Goal: Check status: Check status

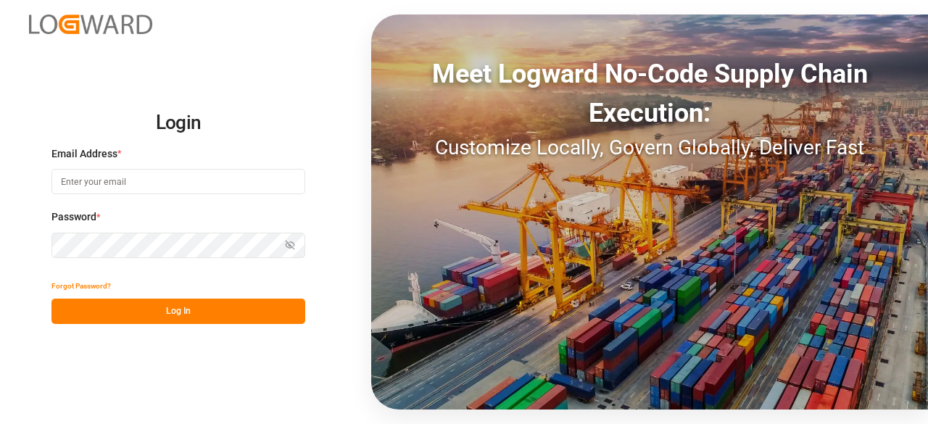
type input "[PERSON_NAME][EMAIL_ADDRESS][PERSON_NAME][DOMAIN_NAME]"
click at [207, 309] on button "Log In" at bounding box center [178, 311] width 254 height 25
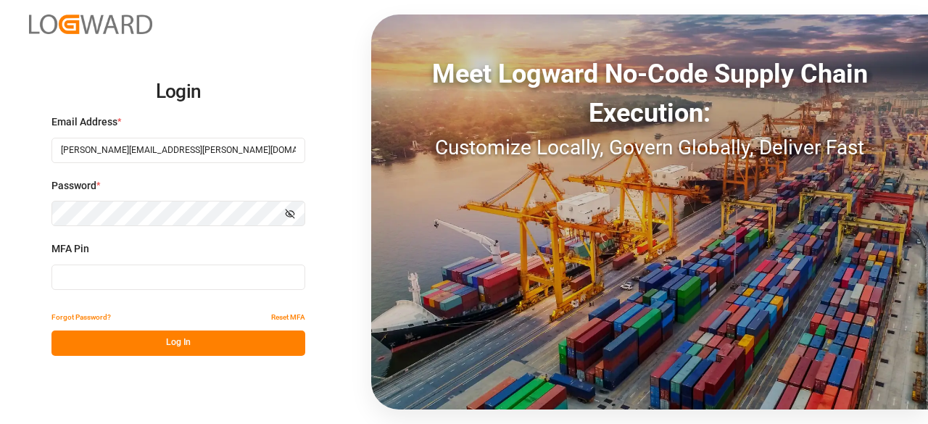
click at [123, 274] on input at bounding box center [178, 277] width 254 height 25
click at [96, 280] on input at bounding box center [178, 277] width 254 height 25
type input "093500"
click at [112, 334] on button "Log In" at bounding box center [178, 342] width 254 height 25
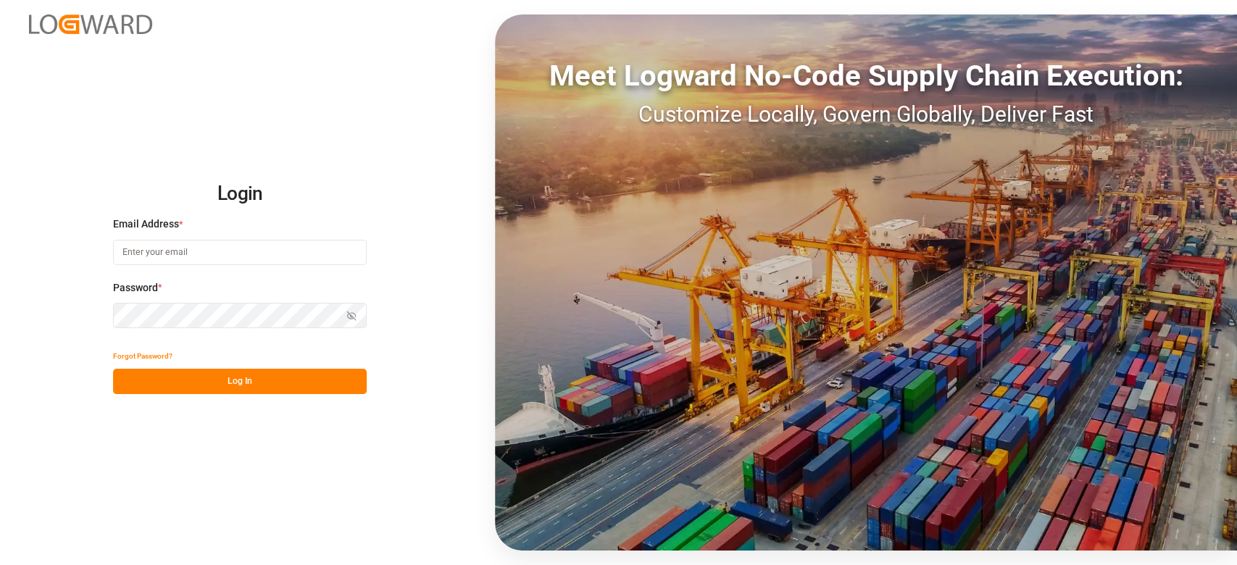
type input "[PERSON_NAME][EMAIL_ADDRESS][PERSON_NAME][DOMAIN_NAME]"
click at [243, 391] on button "Log In" at bounding box center [240, 381] width 254 height 25
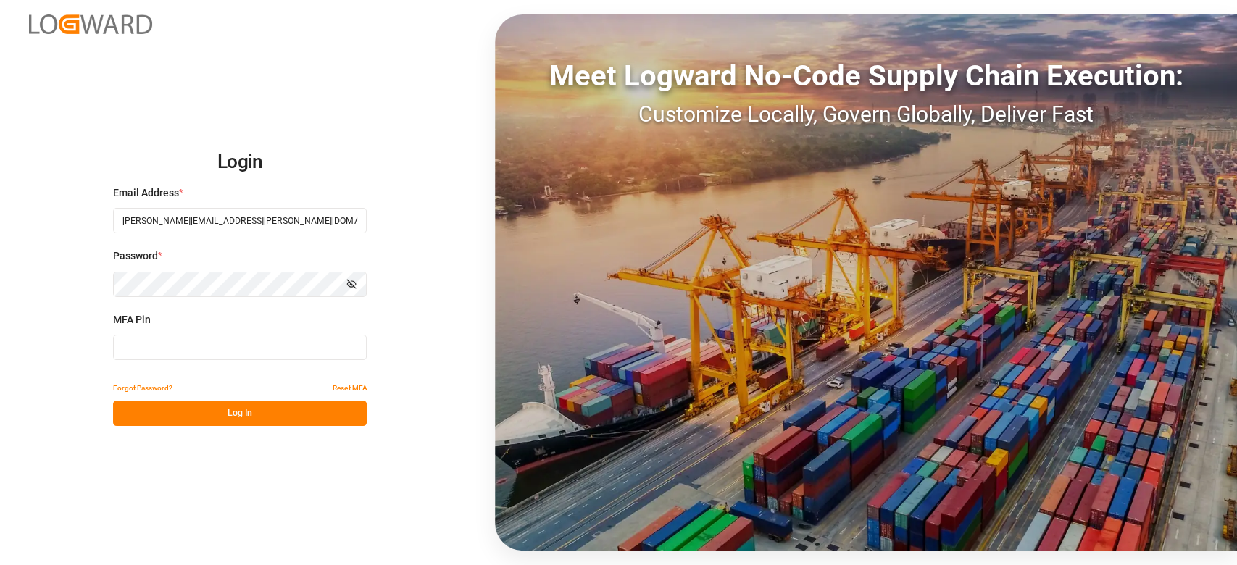
click at [227, 351] on input at bounding box center [240, 347] width 254 height 25
type input "153086"
click at [209, 409] on button "Log In" at bounding box center [240, 413] width 254 height 25
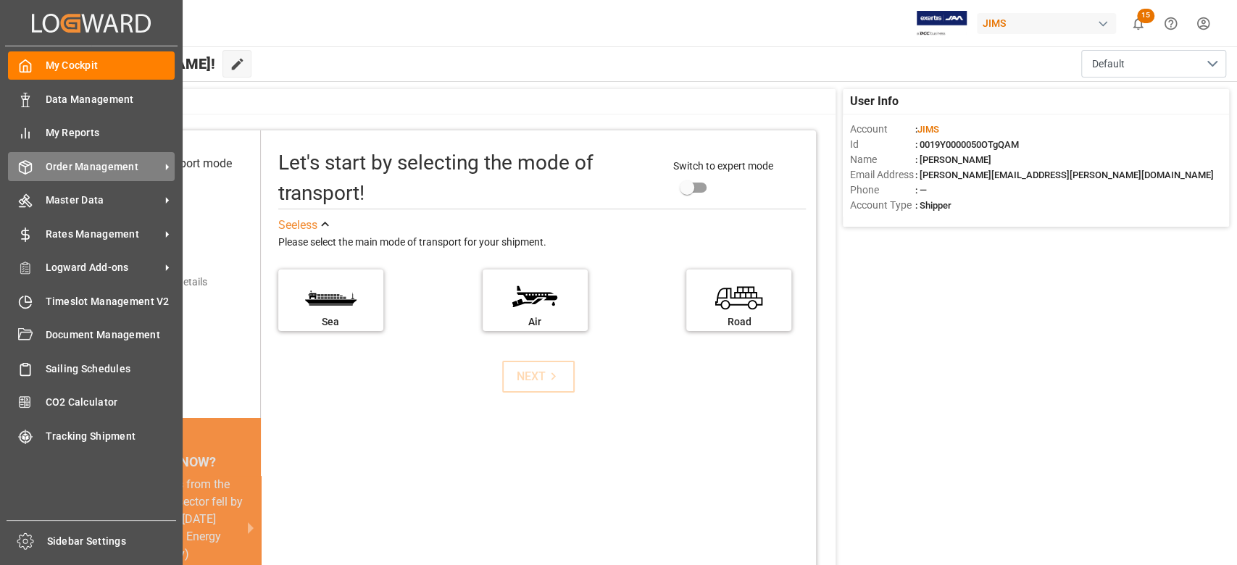
click at [83, 169] on span "Order Management" at bounding box center [103, 166] width 115 height 15
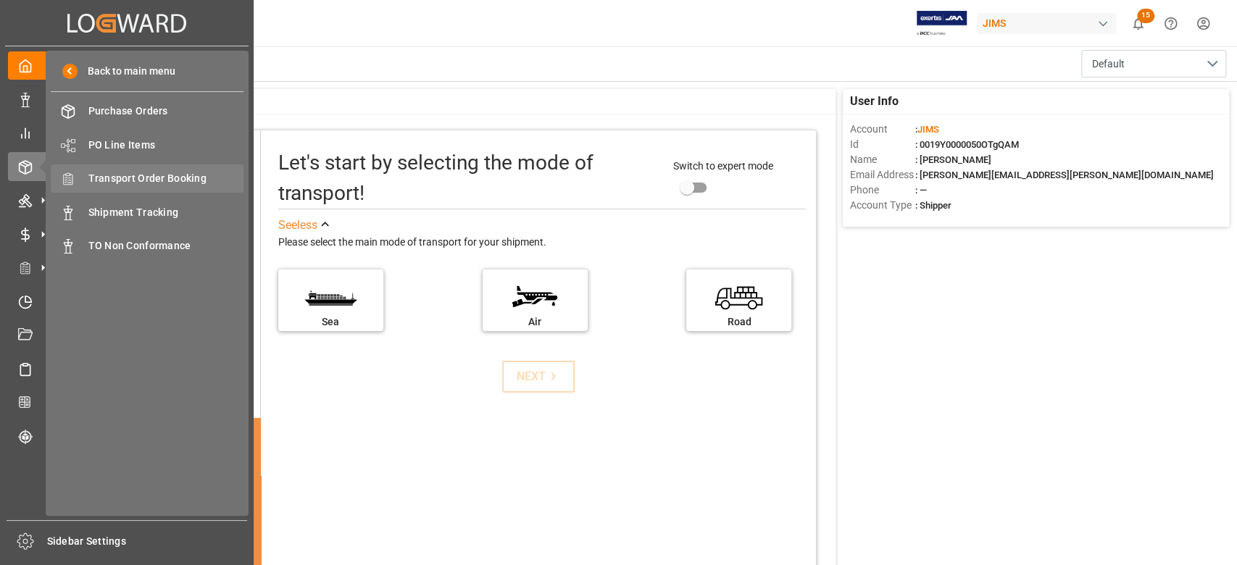
click at [182, 183] on span "Transport Order Booking" at bounding box center [166, 178] width 156 height 15
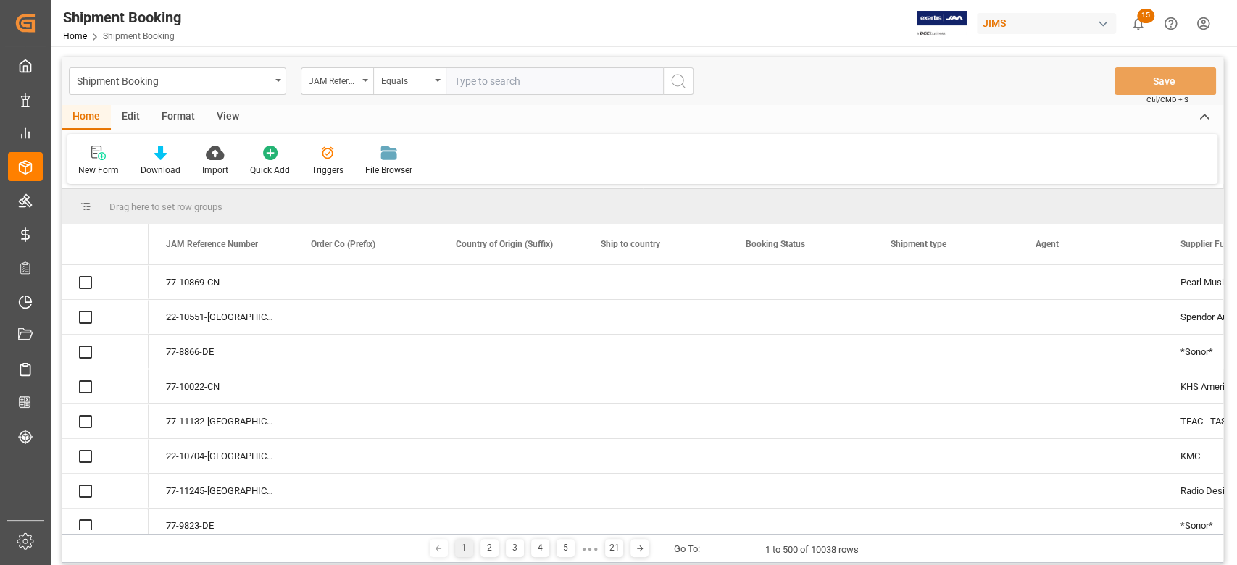
click at [559, 86] on input "text" at bounding box center [554, 81] width 217 height 28
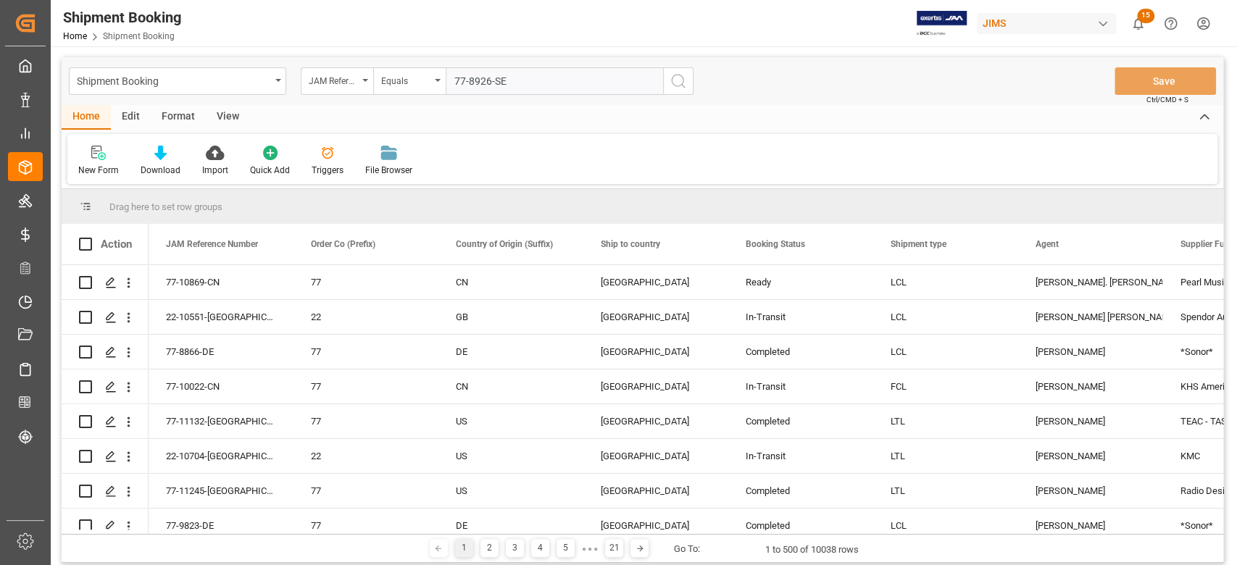
type input "77-8926-SE"
click at [683, 87] on icon "search button" at bounding box center [678, 80] width 17 height 17
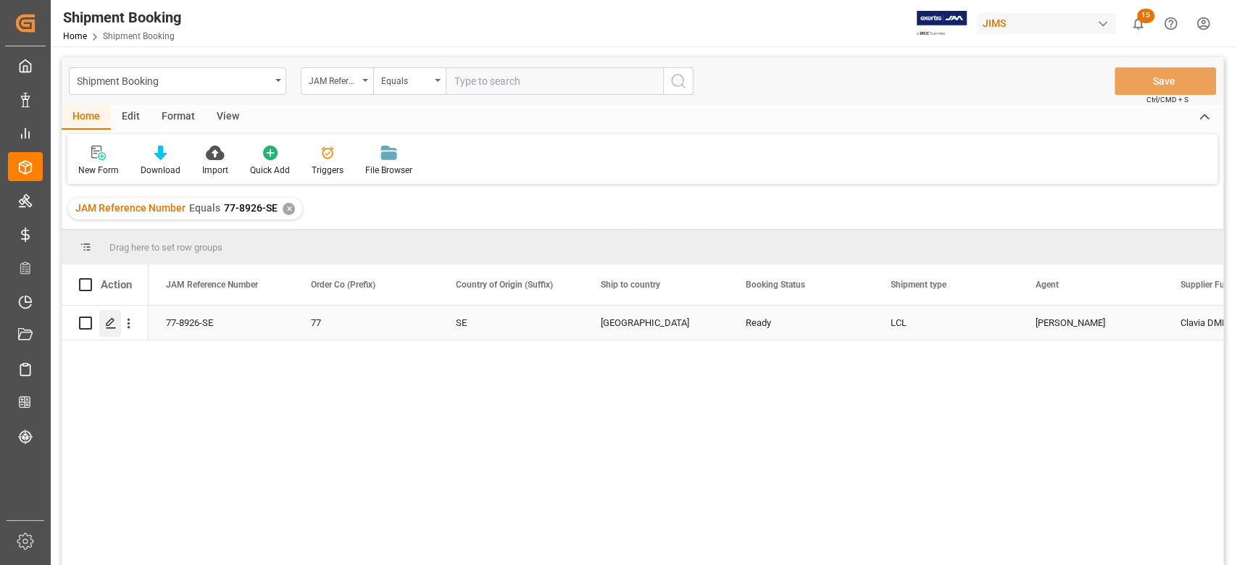
click at [115, 322] on icon "Press SPACE to select this row." at bounding box center [111, 323] width 12 height 12
